Goal: Task Accomplishment & Management: Manage account settings

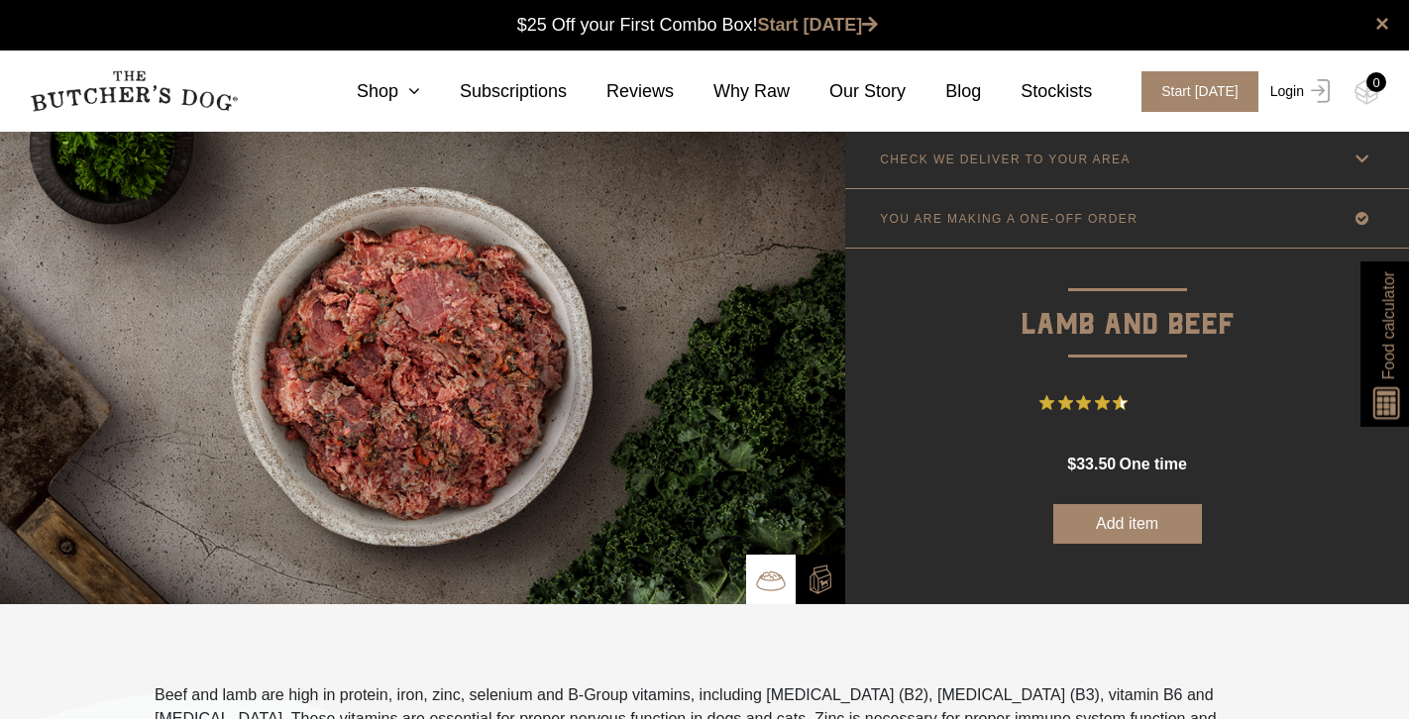
click at [1299, 84] on link "Login" at bounding box center [1297, 91] width 64 height 41
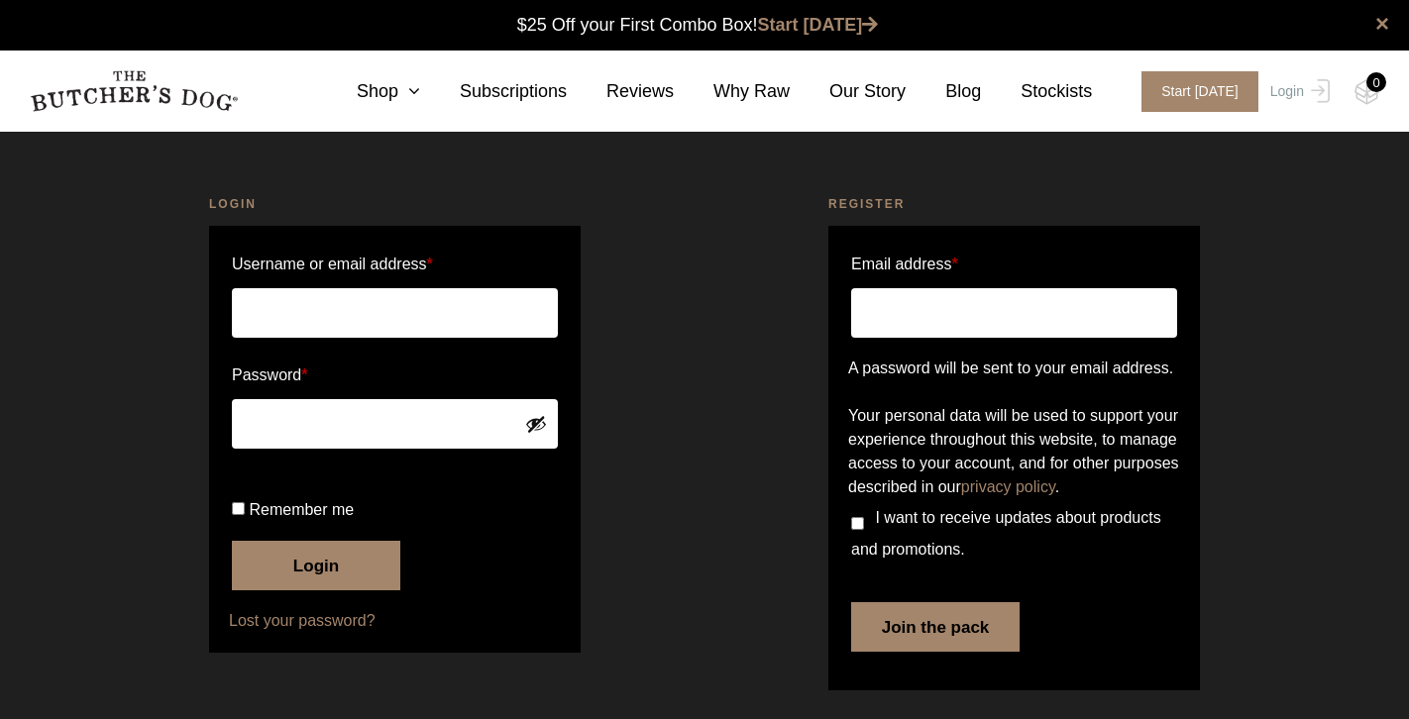
scroll to position [1, 0]
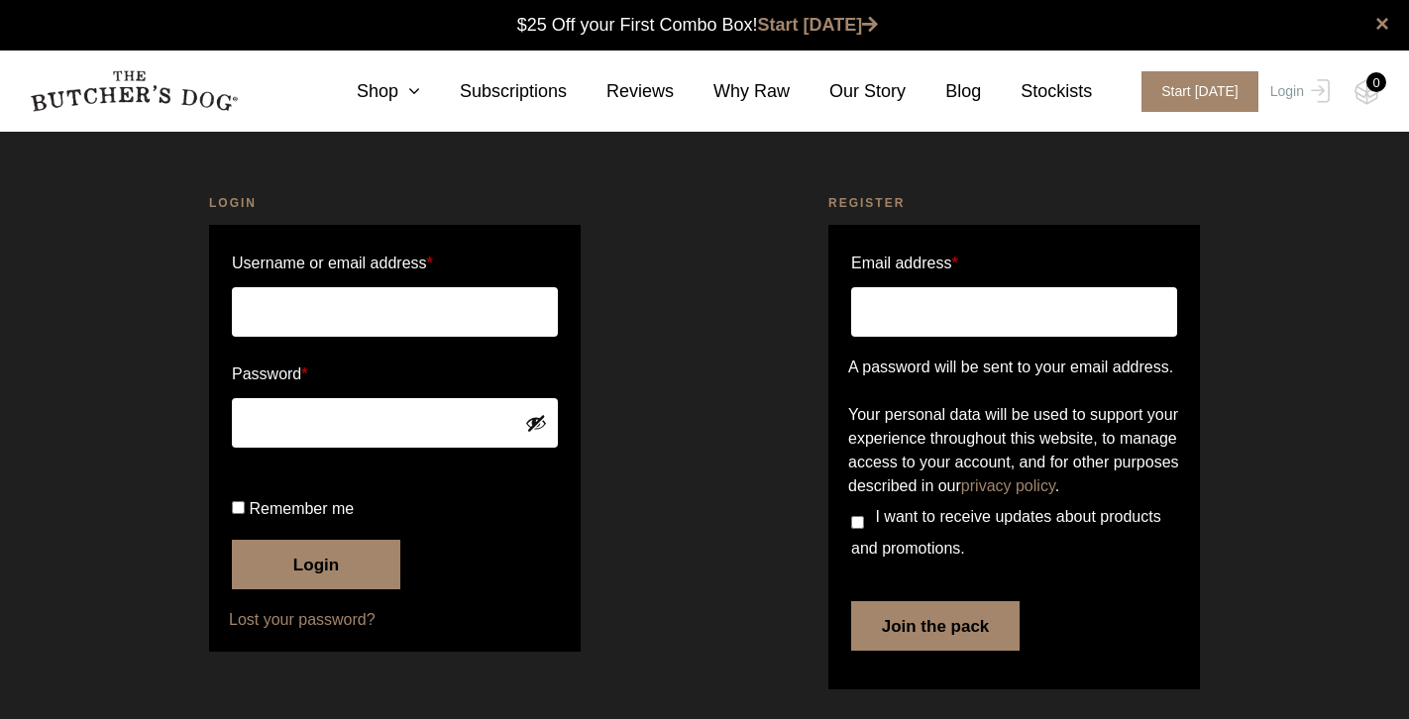
click at [472, 300] on input "Username or email address *" at bounding box center [395, 312] width 326 height 50
type input "stlyras@gmail.com"
click at [316, 590] on button "Login" at bounding box center [316, 565] width 168 height 50
click at [307, 590] on button "Login" at bounding box center [316, 565] width 168 height 50
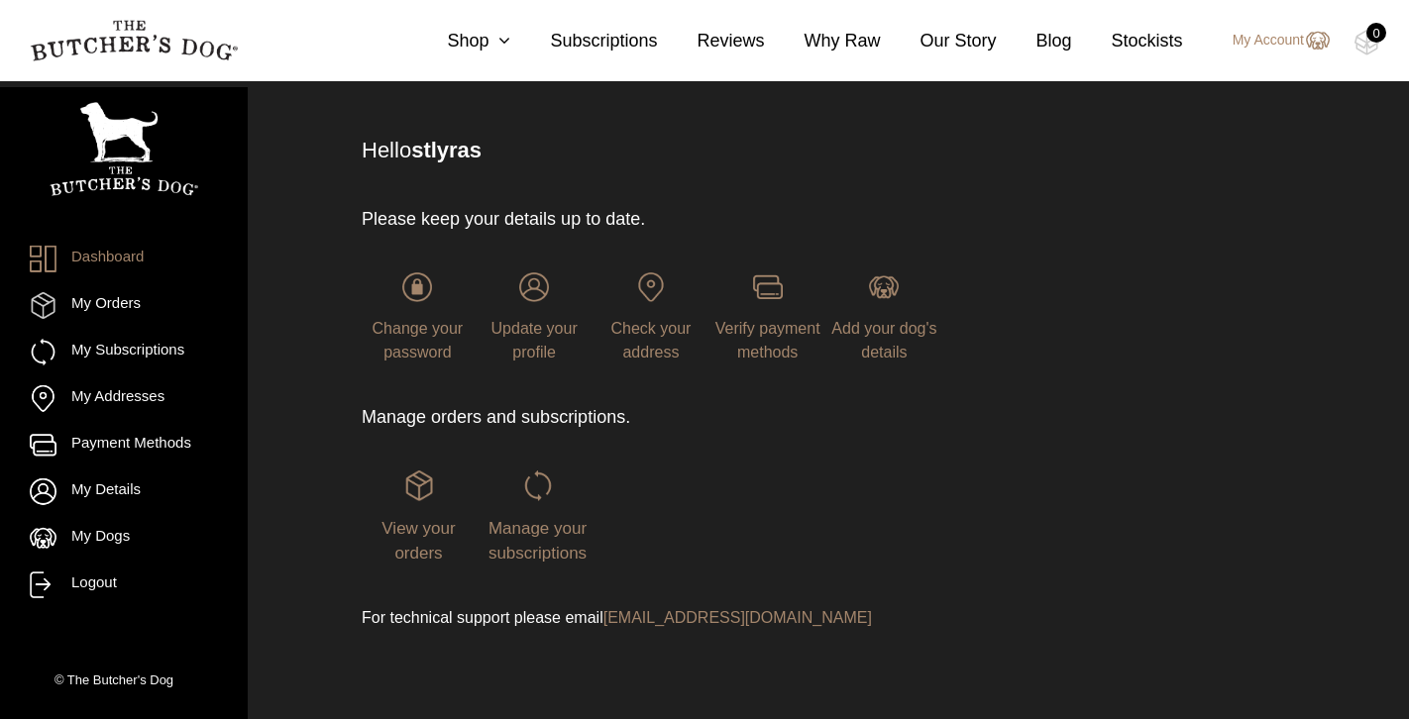
scroll to position [100, 0]
click at [404, 548] on span "View your orders" at bounding box center [418, 542] width 73 height 45
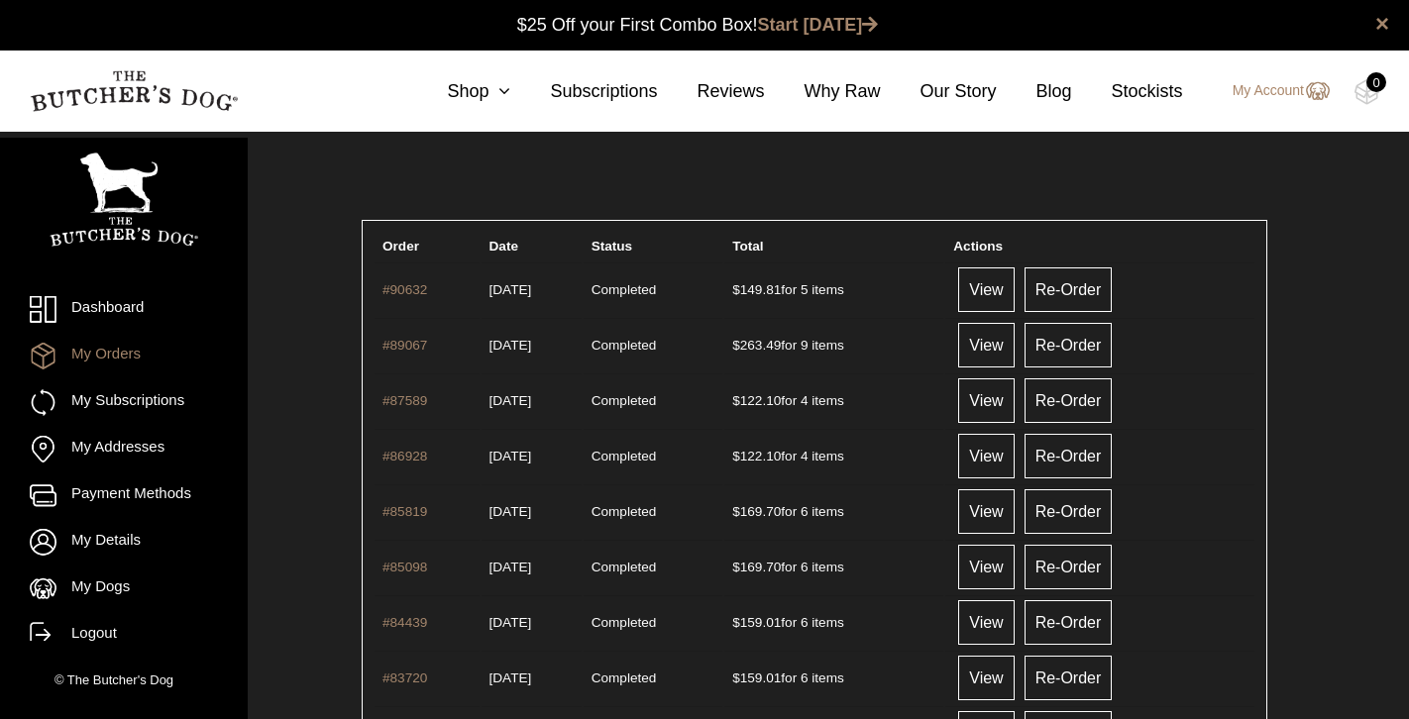
scroll to position [1, 0]
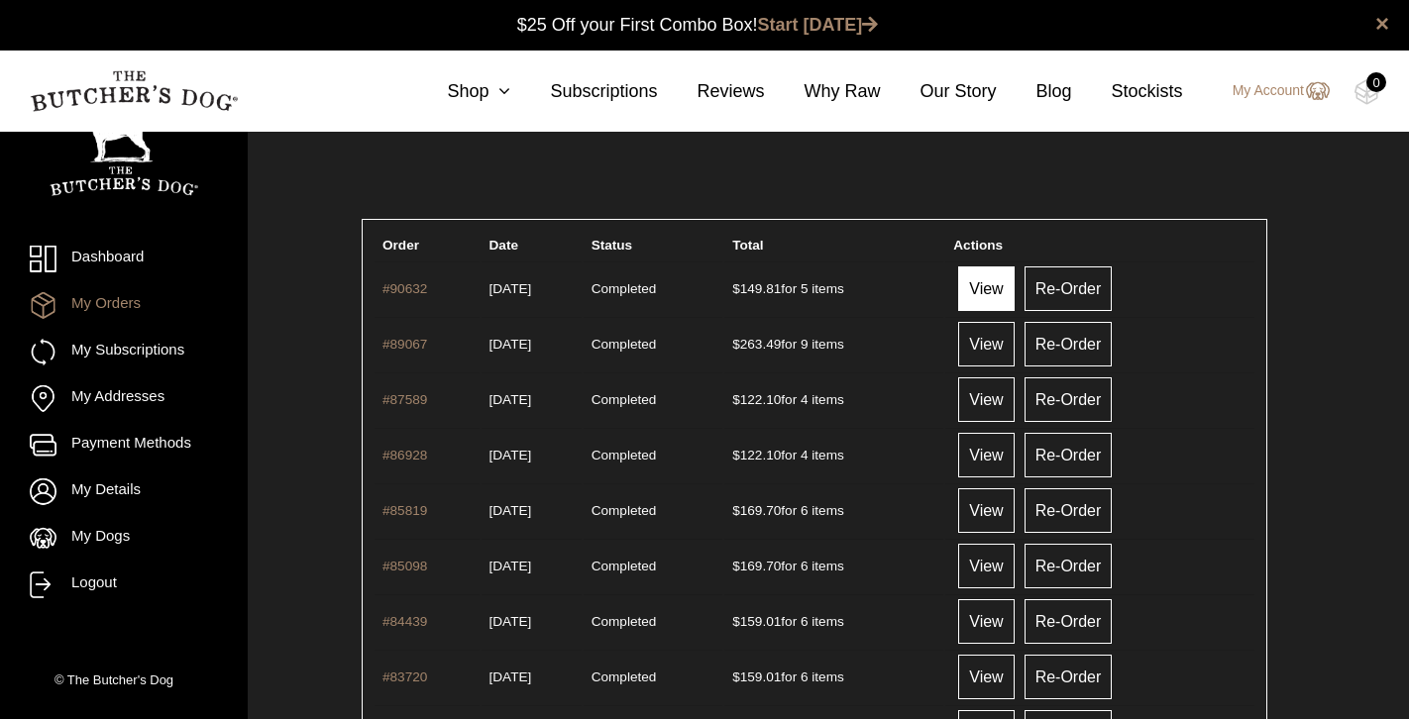
click at [1014, 288] on link "View" at bounding box center [985, 289] width 55 height 45
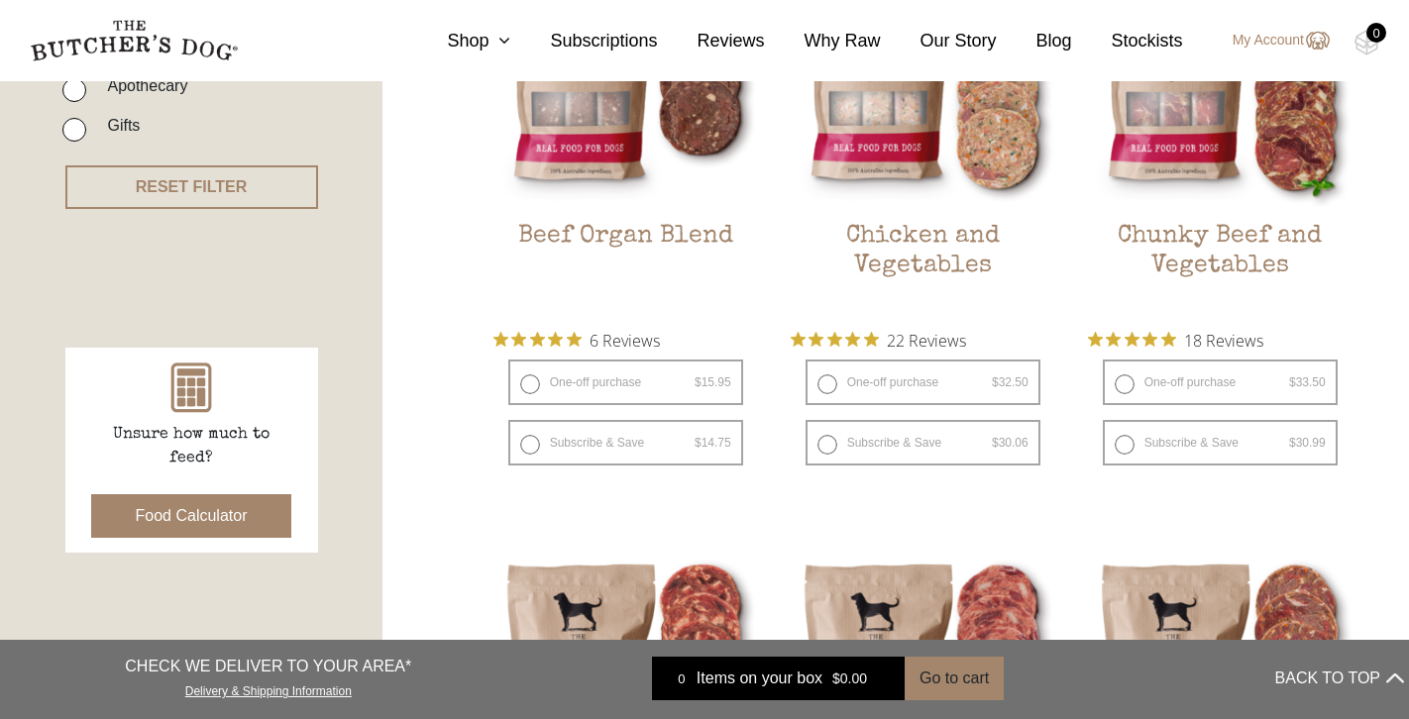
scroll to position [657, 0]
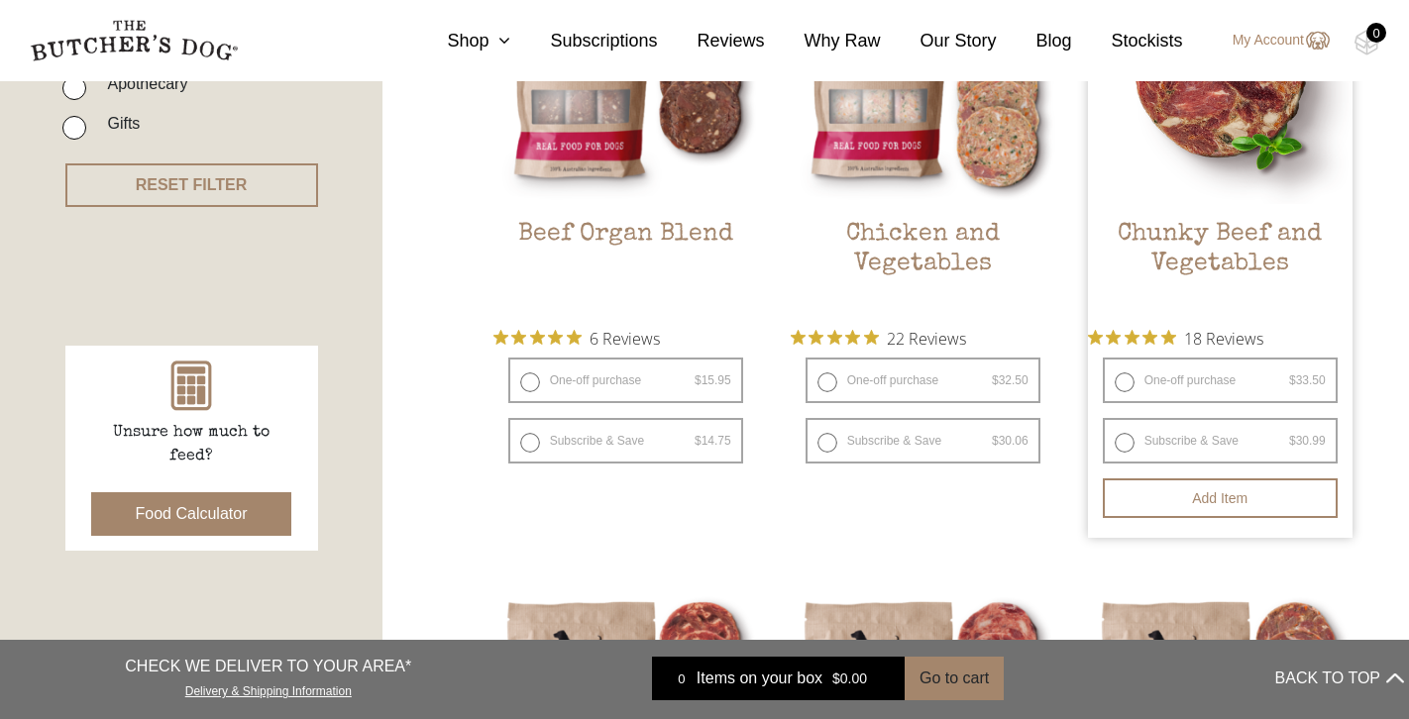
click at [1213, 184] on img at bounding box center [1220, 72] width 265 height 265
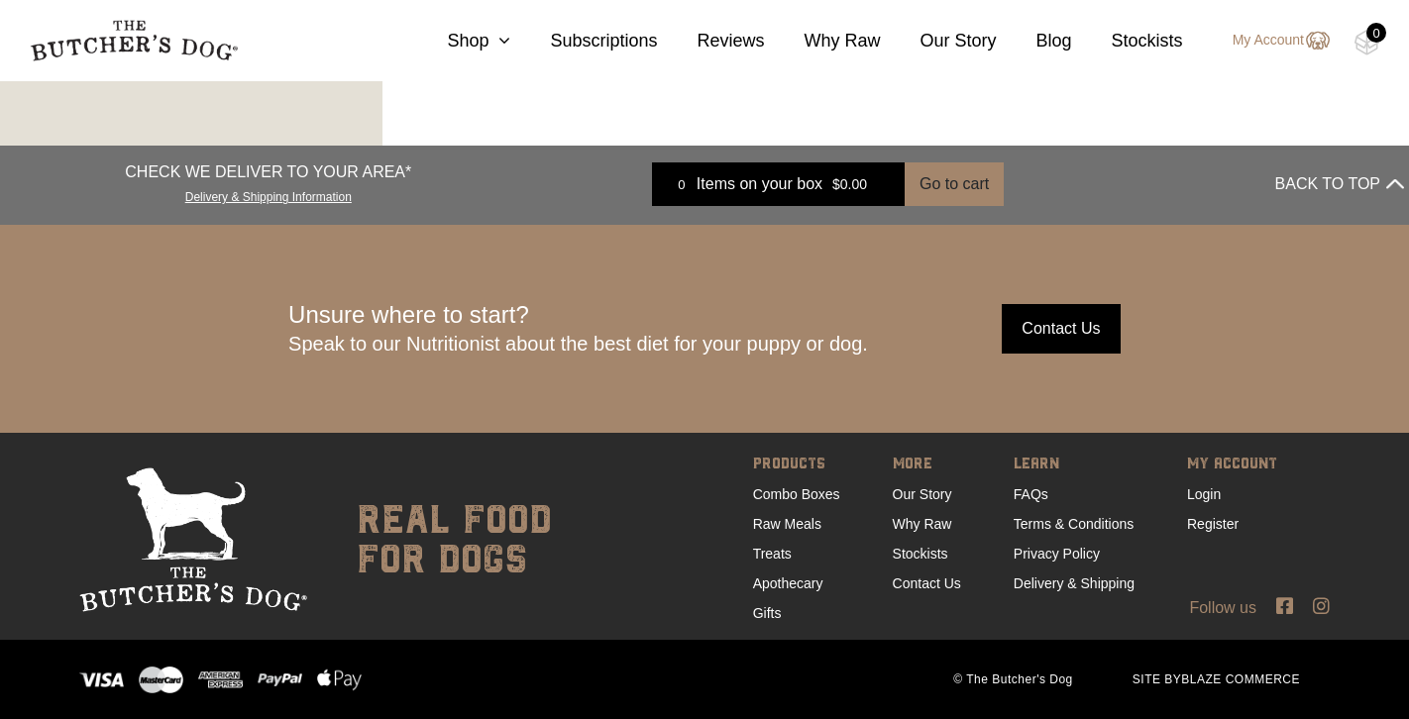
scroll to position [3577, 0]
